Goal: Navigation & Orientation: Find specific page/section

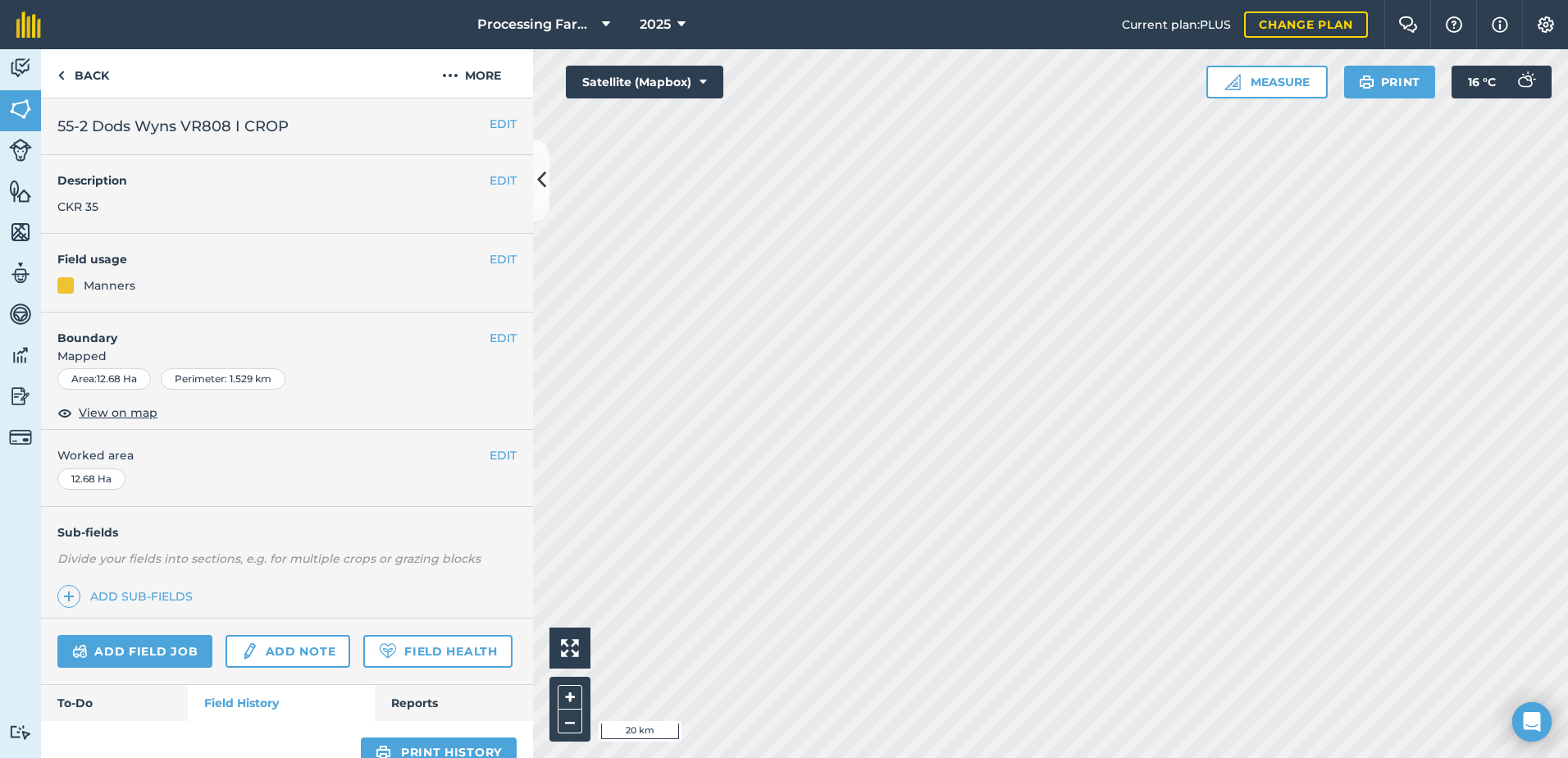
scroll to position [470, 0]
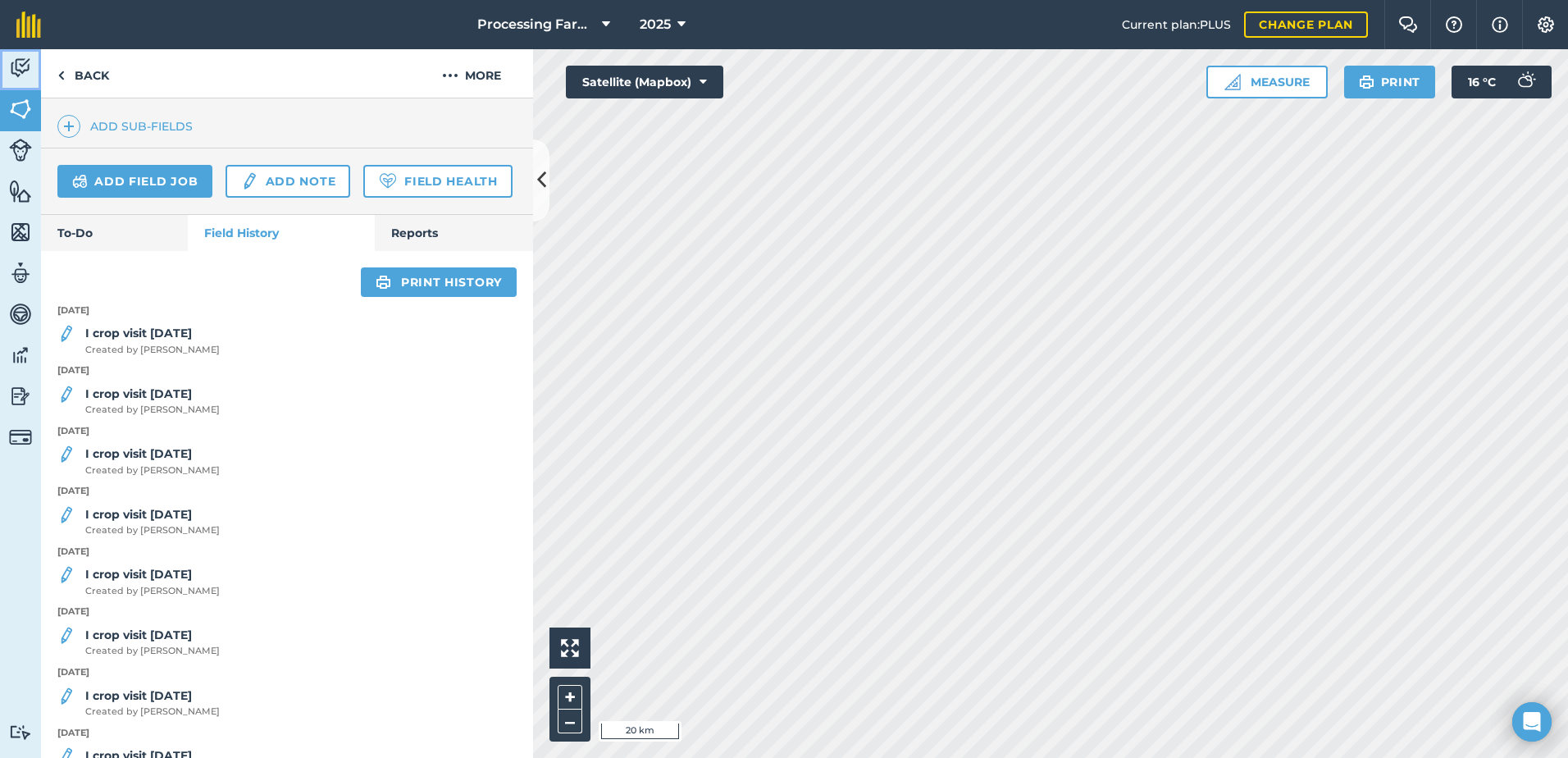
click at [17, 64] on img at bounding box center [20, 68] width 23 height 24
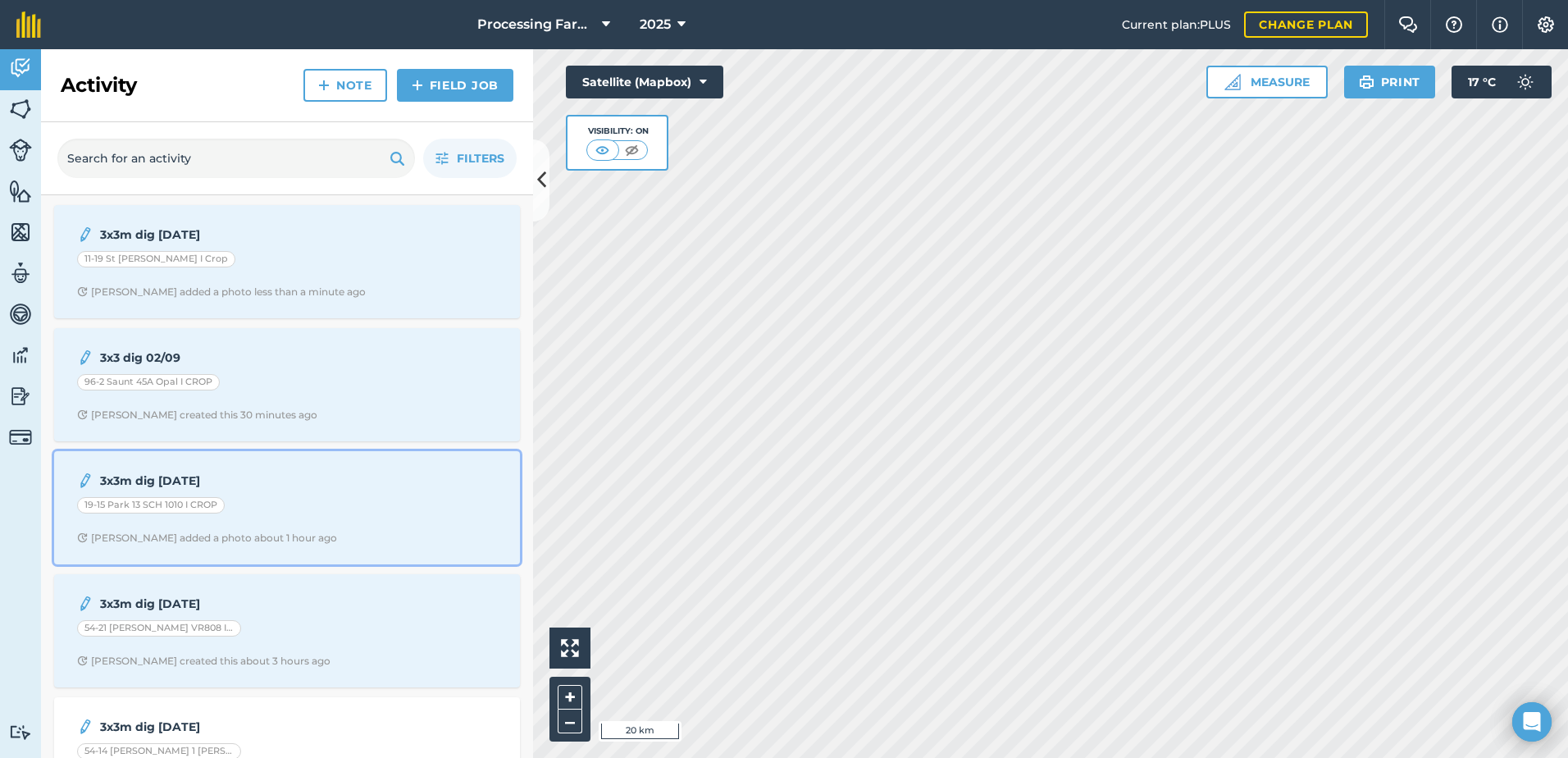
click at [317, 542] on span "Lucy B added a photo about 1 hour ago" at bounding box center [287, 538] width 420 height 13
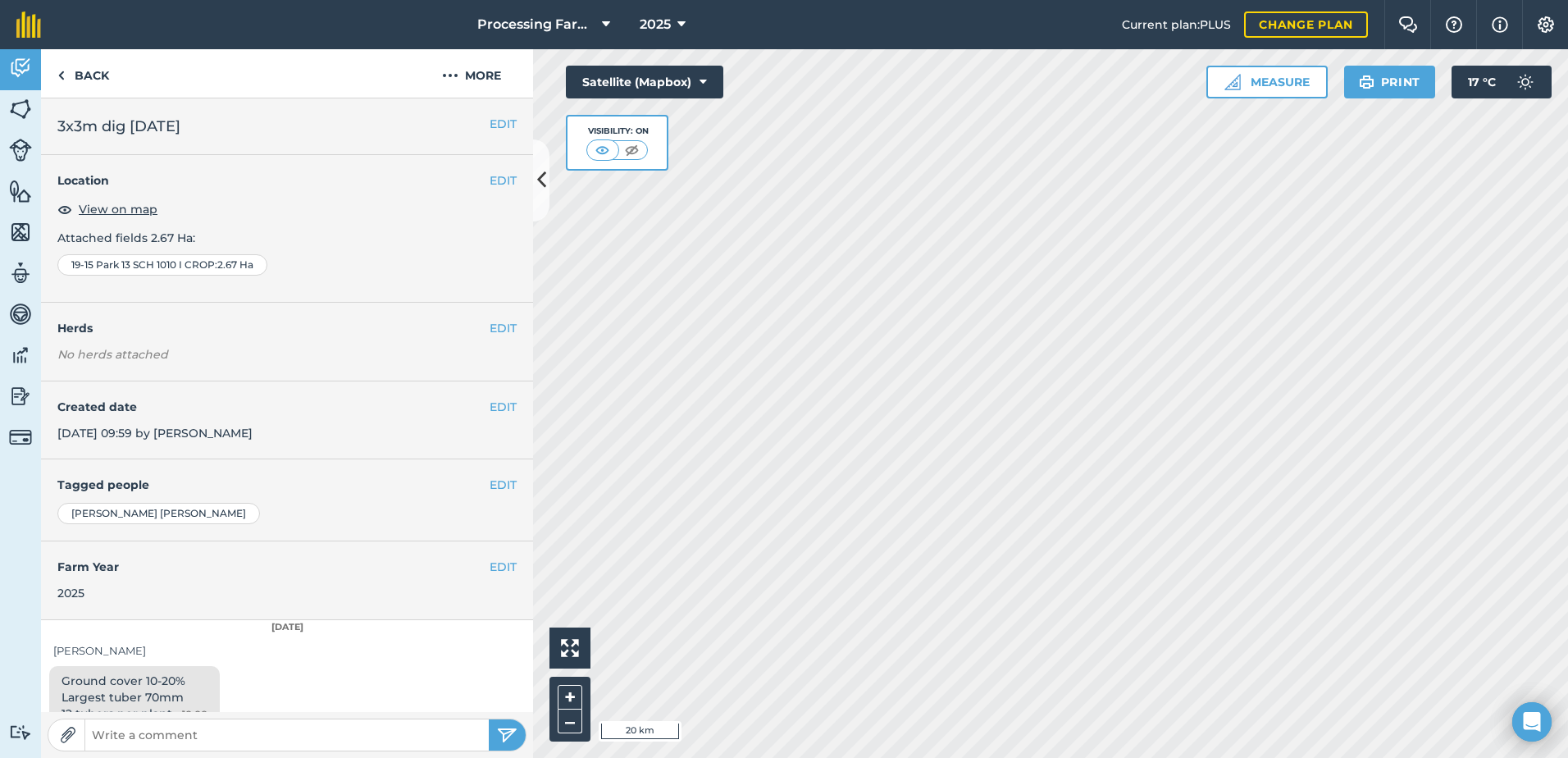
scroll to position [24, 0]
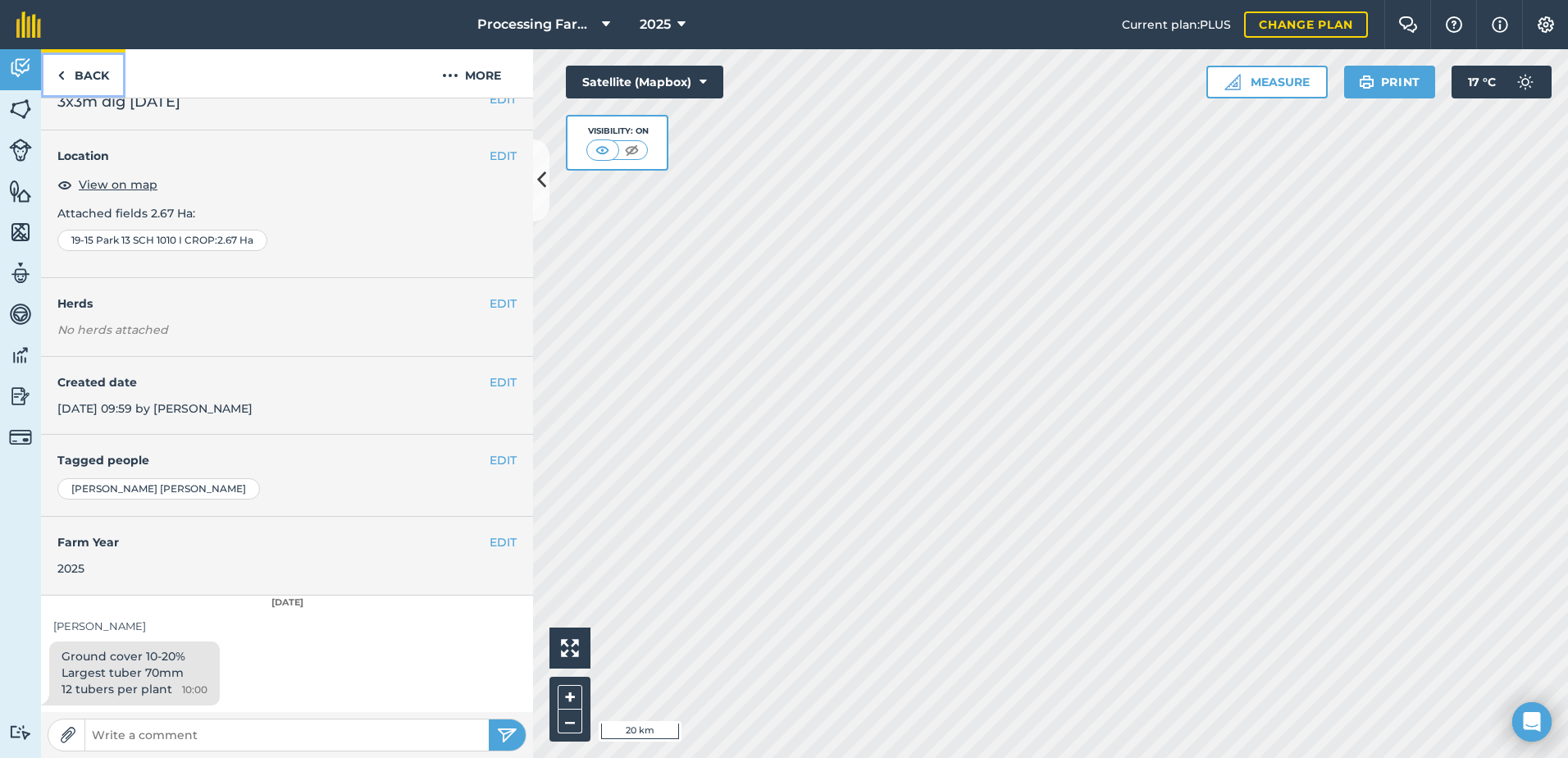
click at [86, 73] on link "Back" at bounding box center [83, 73] width 84 height 49
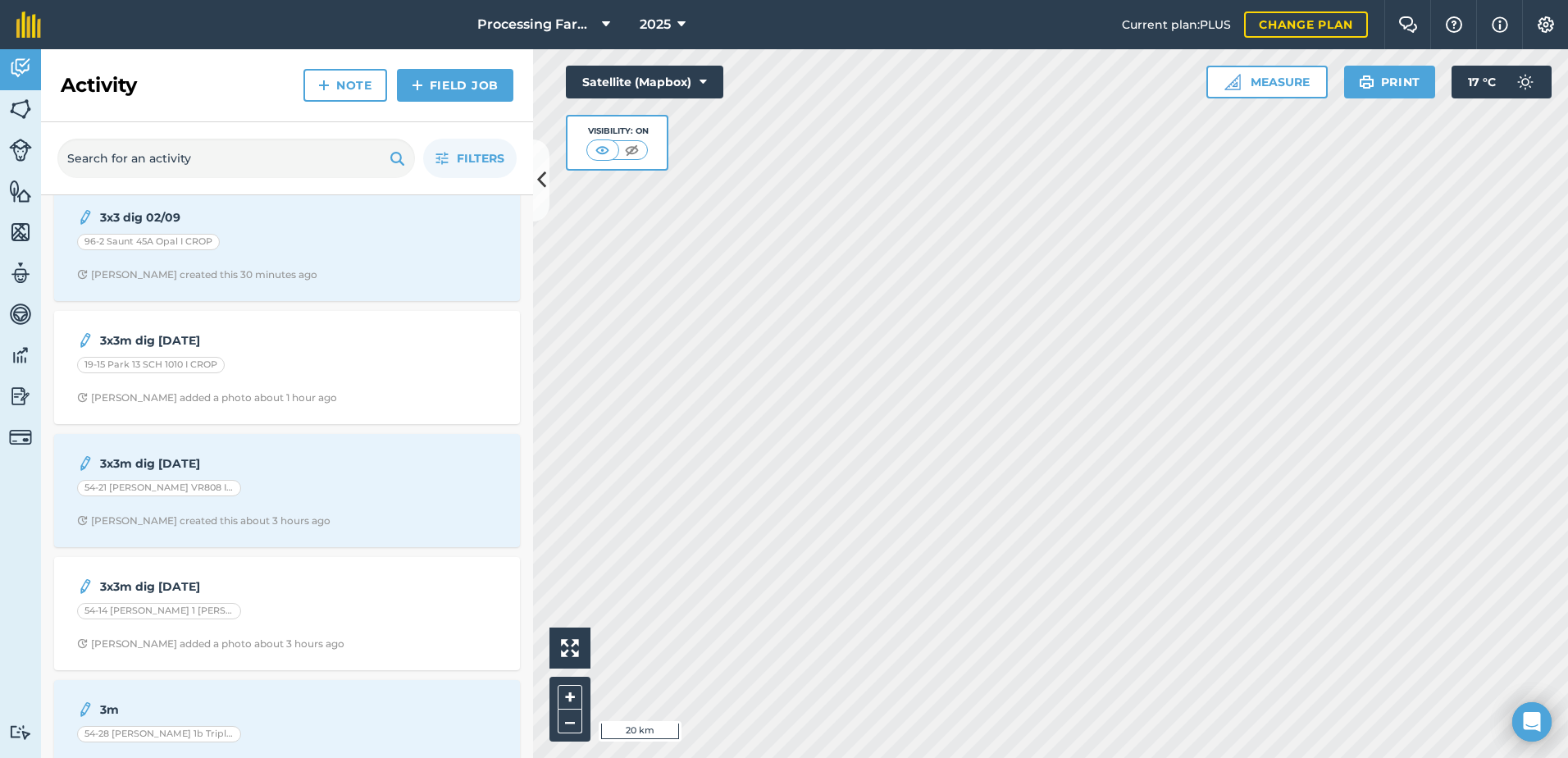
scroll to position [164, 0]
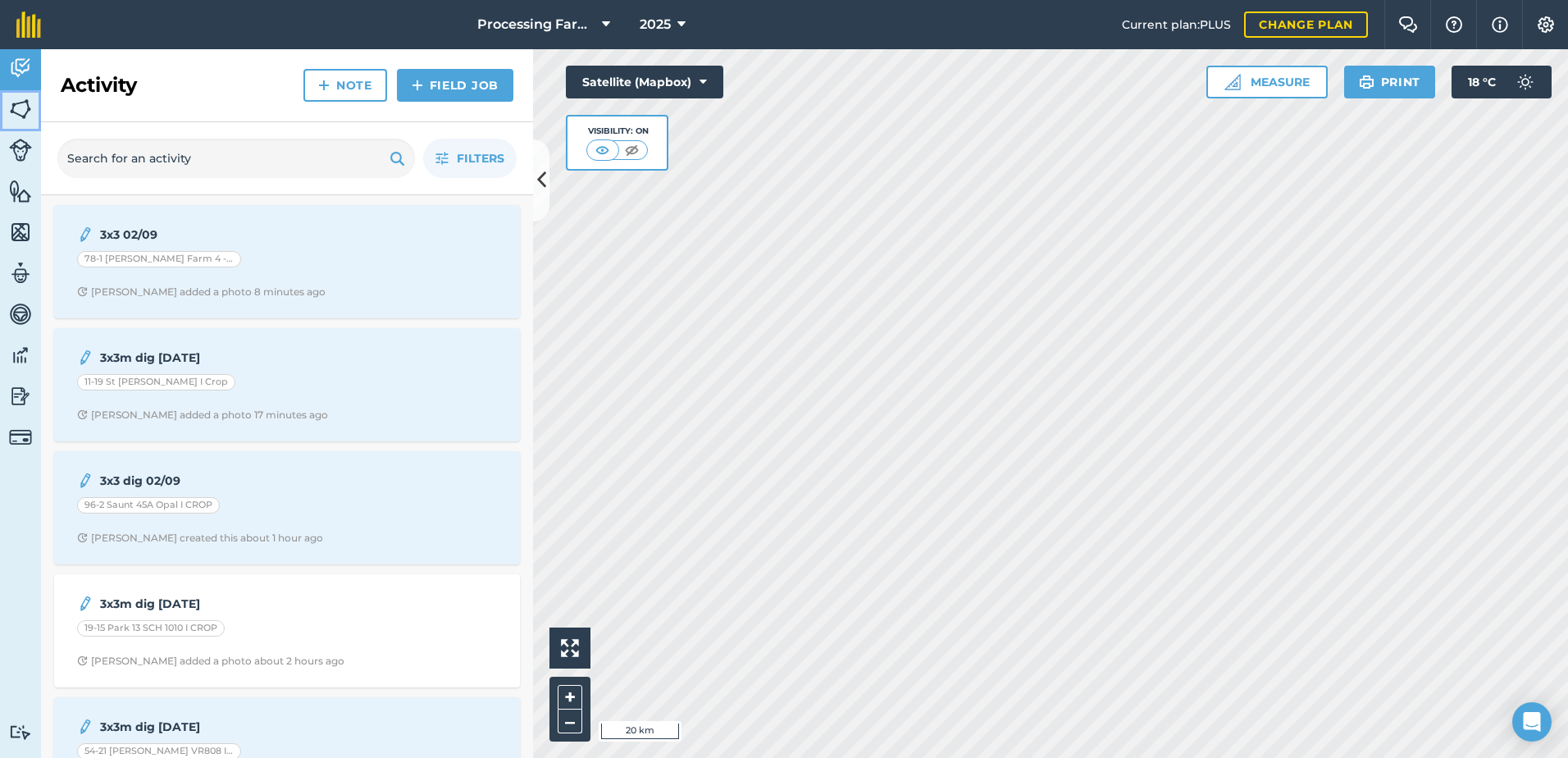
click at [20, 117] on img at bounding box center [20, 109] width 23 height 24
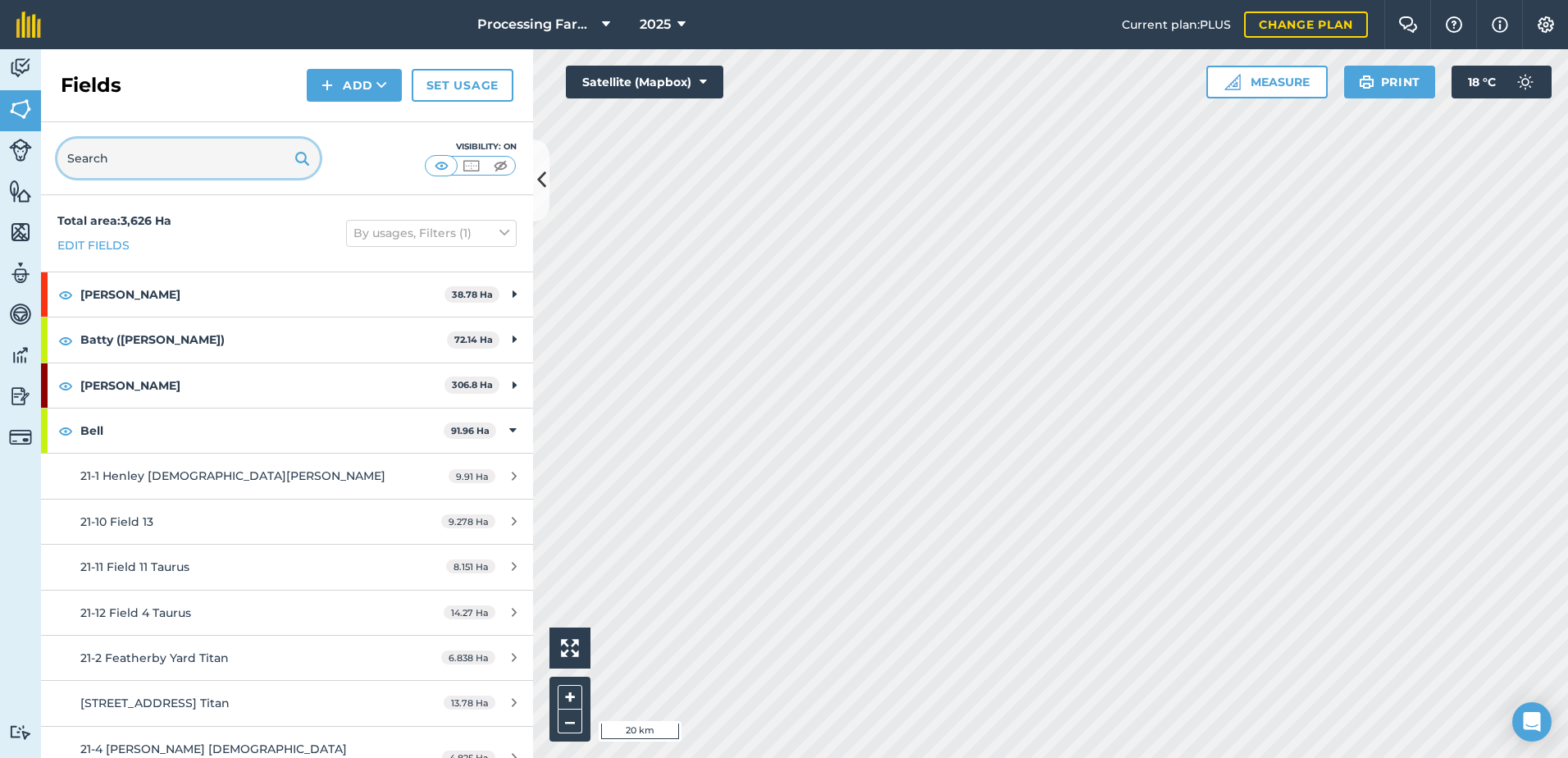
click at [178, 152] on input "text" at bounding box center [188, 158] width 262 height 39
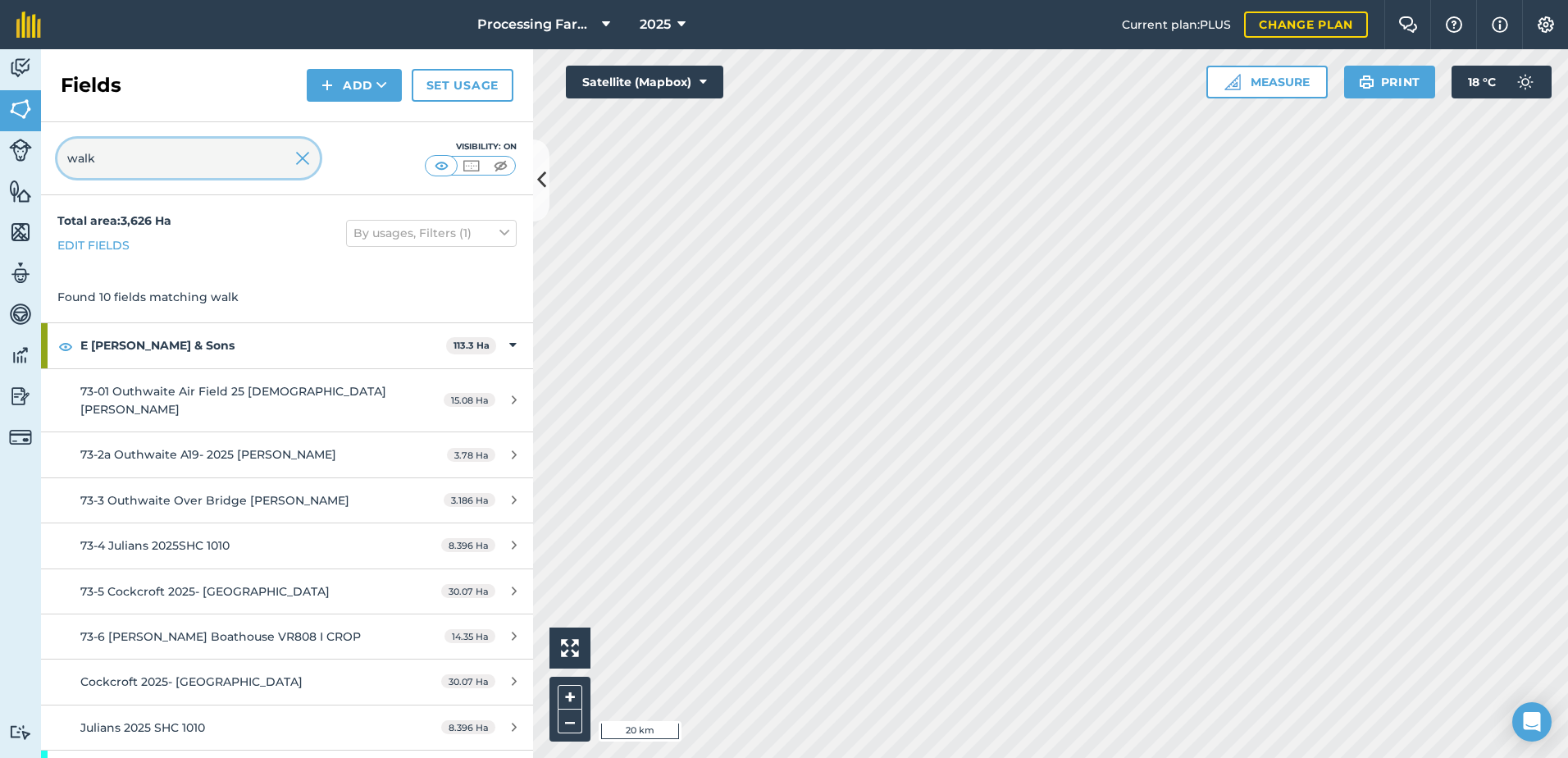
type input "walk"
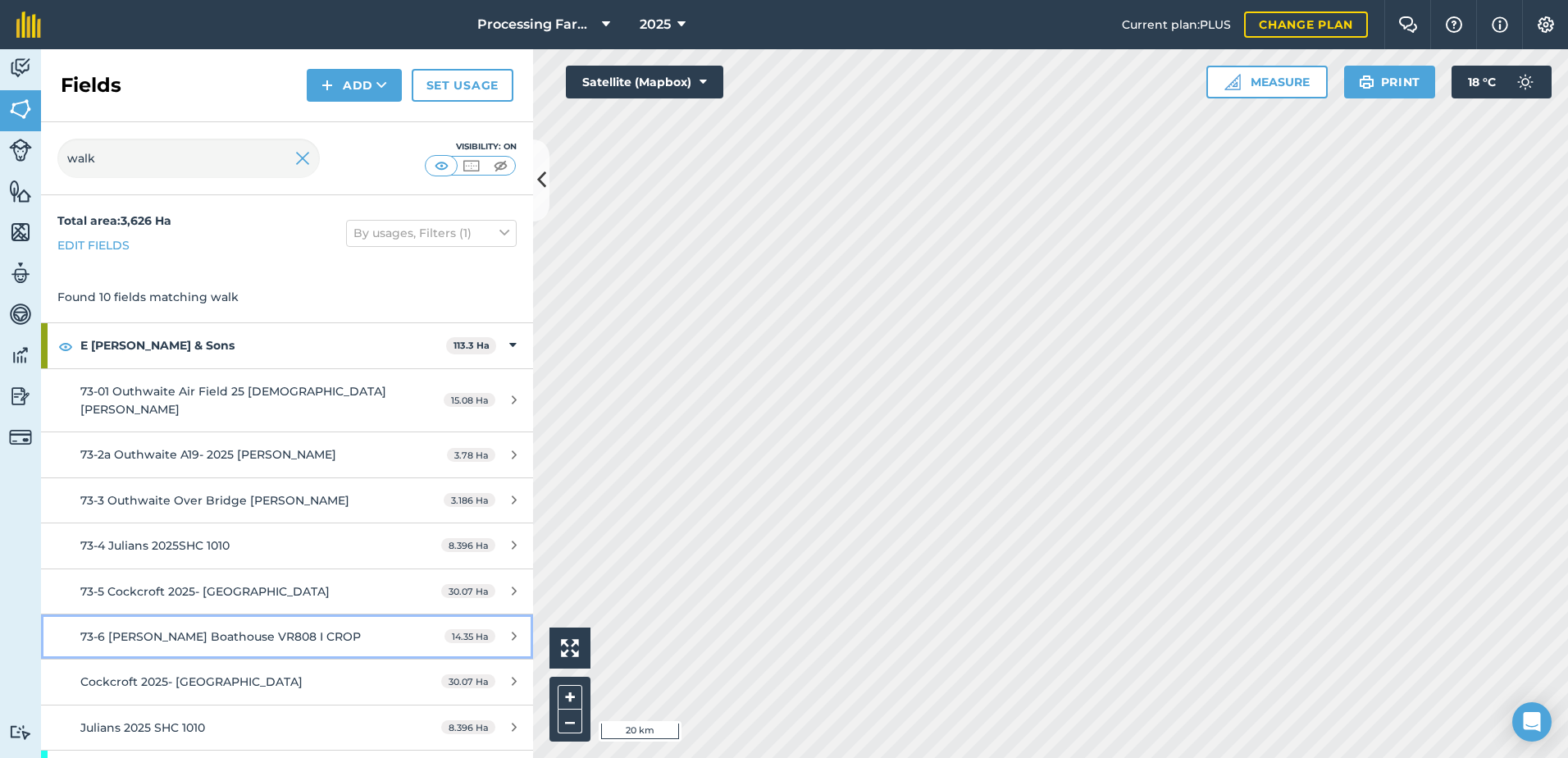
click at [258, 629] on span "73-6 [PERSON_NAME] Boathouse VR808 I CROP" at bounding box center [220, 636] width 280 height 15
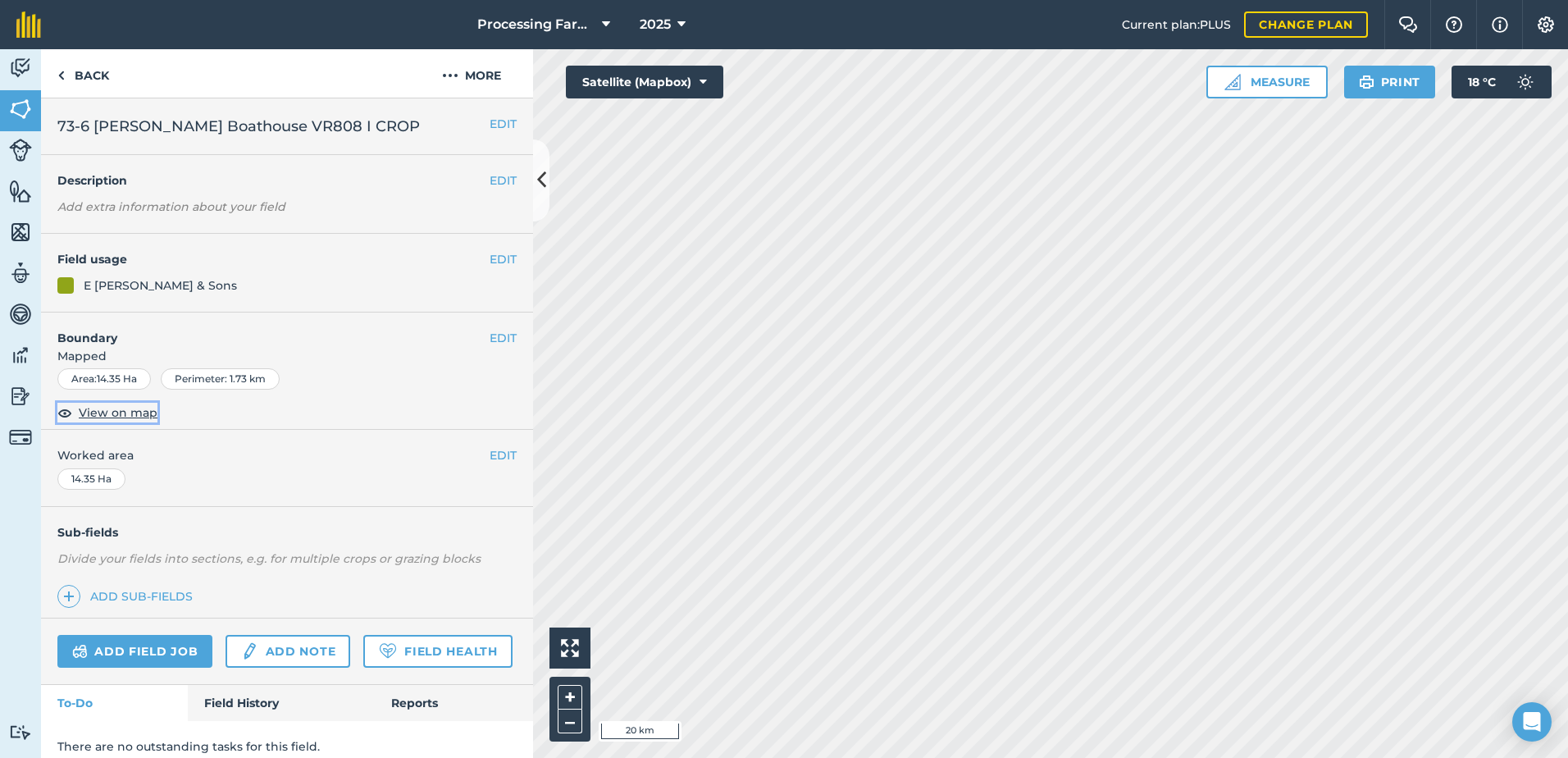
click at [141, 417] on span "View on map" at bounding box center [118, 412] width 78 height 18
